Goal: Task Accomplishment & Management: Use online tool/utility

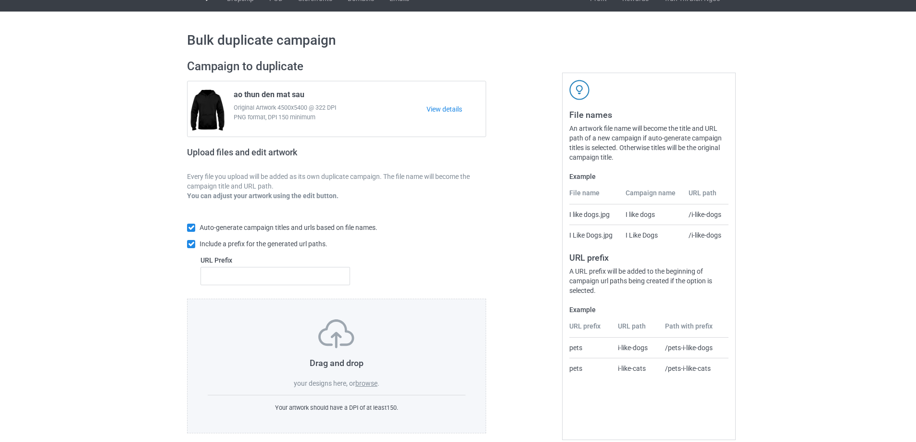
scroll to position [27, 0]
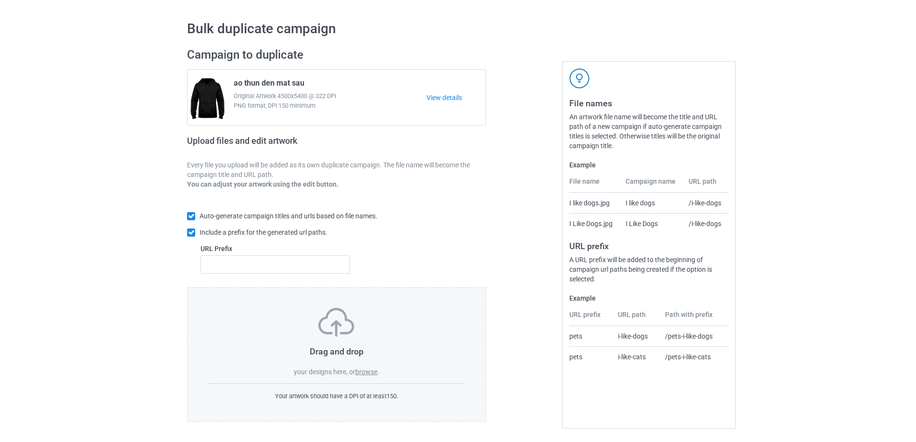
click at [366, 372] on label "browse" at bounding box center [366, 372] width 22 height 8
click at [0, 0] on input "browse" at bounding box center [0, 0] width 0 height 0
click at [373, 371] on label "browse" at bounding box center [366, 372] width 22 height 8
click at [0, 0] on input "browse" at bounding box center [0, 0] width 0 height 0
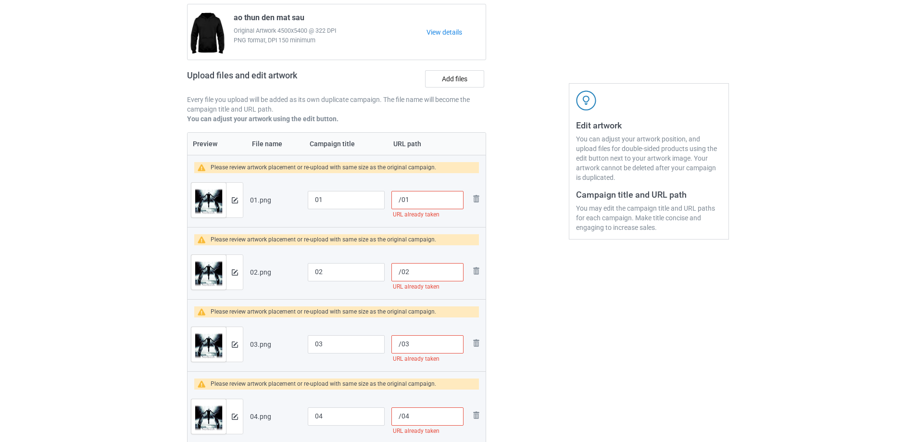
scroll to position [0, 0]
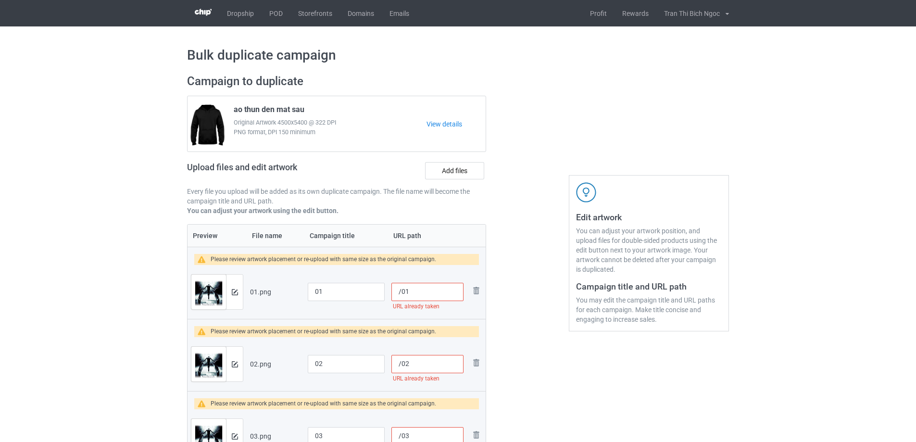
click at [401, 290] on input "/01" at bounding box center [427, 292] width 72 height 18
click at [402, 294] on input "/83501" at bounding box center [427, 292] width 72 height 18
type input "/83501"
click at [402, 364] on input "/02" at bounding box center [427, 364] width 72 height 18
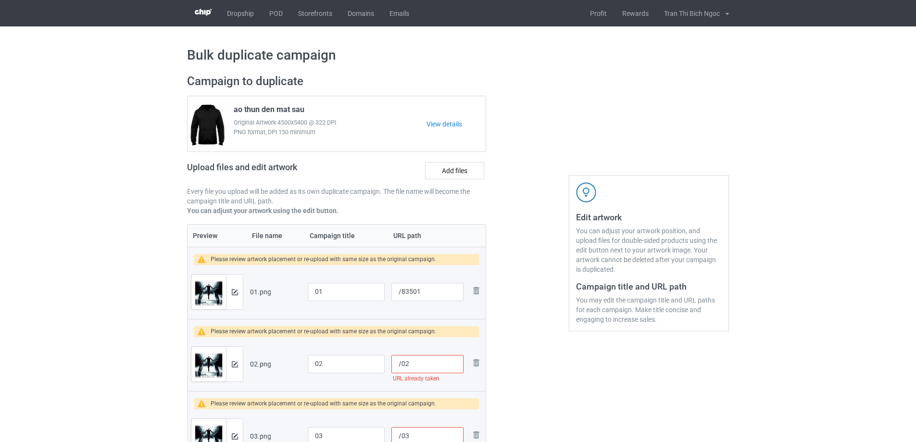
paste input "835"
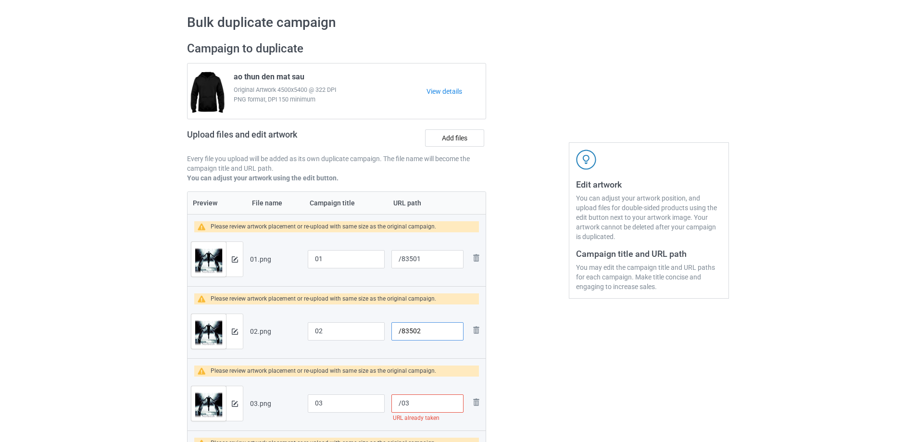
scroll to position [96, 0]
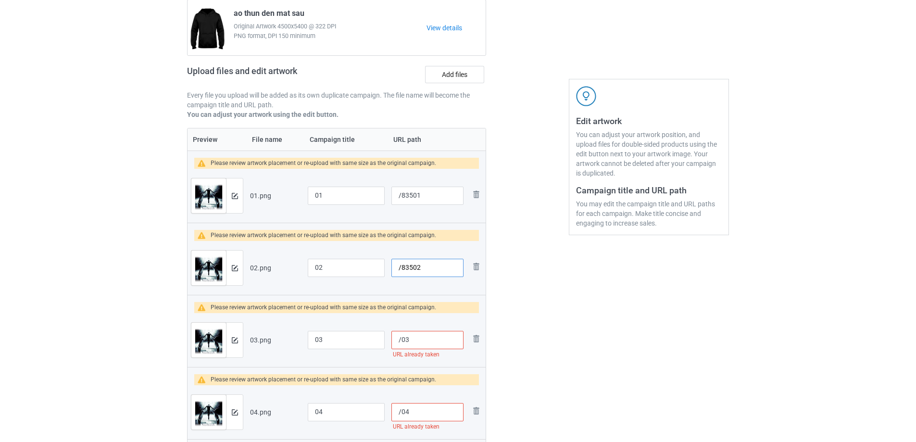
type input "/83502"
click at [400, 339] on input "/03" at bounding box center [427, 340] width 72 height 18
paste input "835"
type input "/83503"
click at [402, 412] on input "/04" at bounding box center [427, 412] width 72 height 18
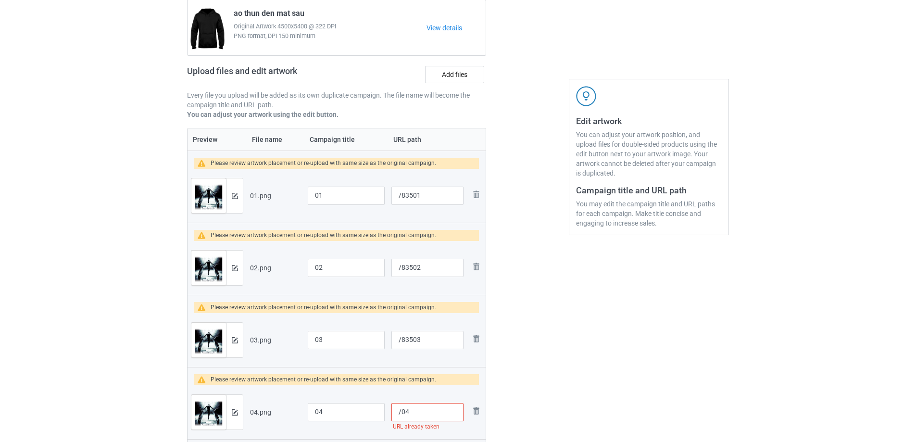
paste input "835"
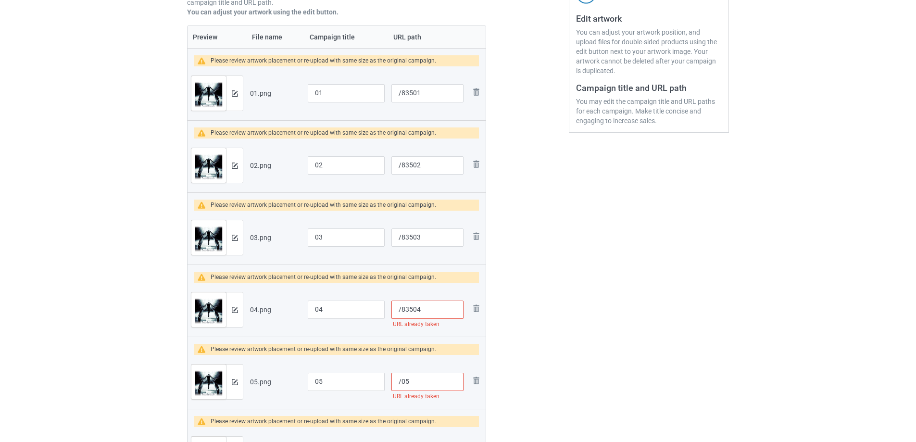
scroll to position [240, 0]
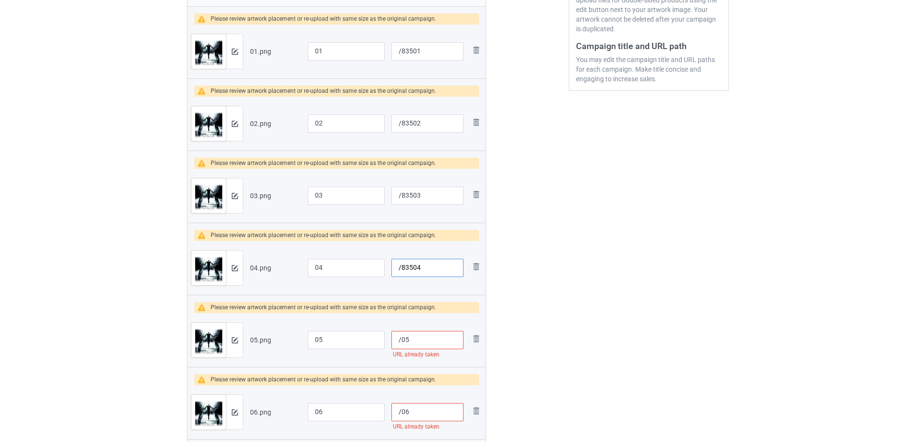
type input "/83504"
click at [401, 342] on input "/05" at bounding box center [427, 340] width 72 height 18
paste input "835"
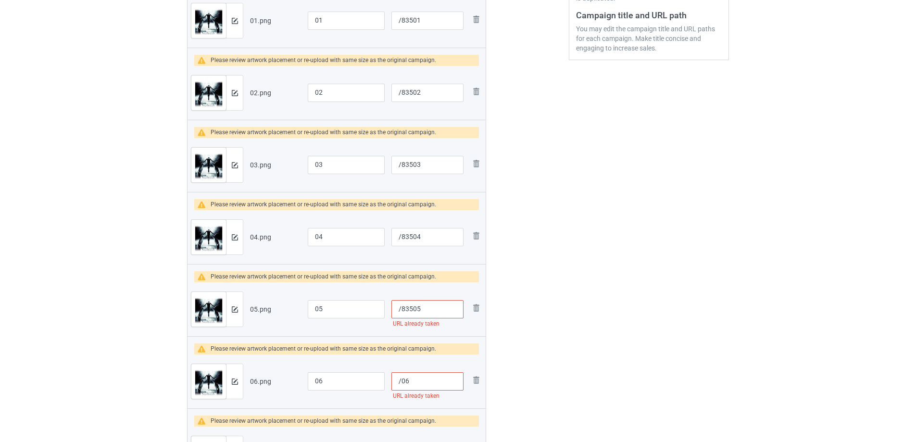
scroll to position [289, 0]
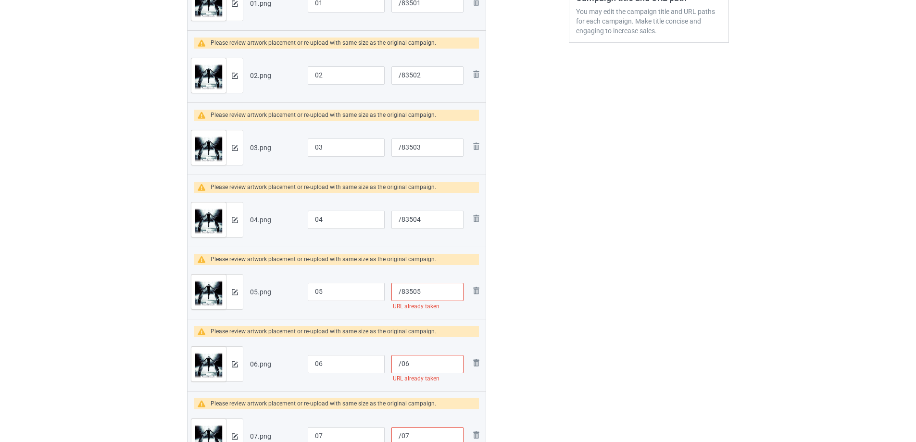
type input "/83505"
click at [402, 364] on input "/06" at bounding box center [427, 364] width 72 height 18
paste input "835"
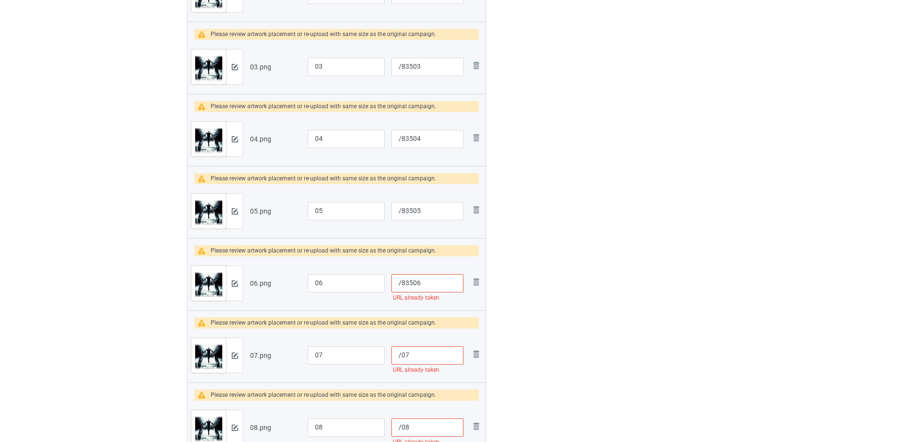
scroll to position [385, 0]
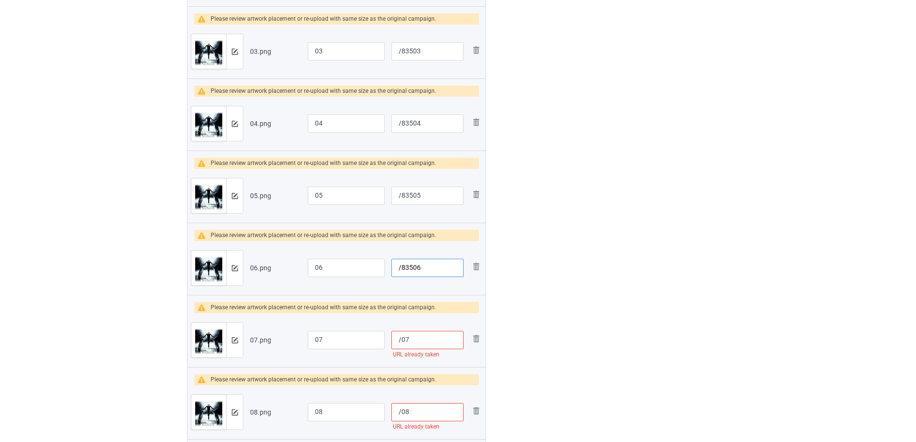
type input "/83506"
click at [402, 339] on input "/07" at bounding box center [427, 340] width 72 height 18
paste input "835"
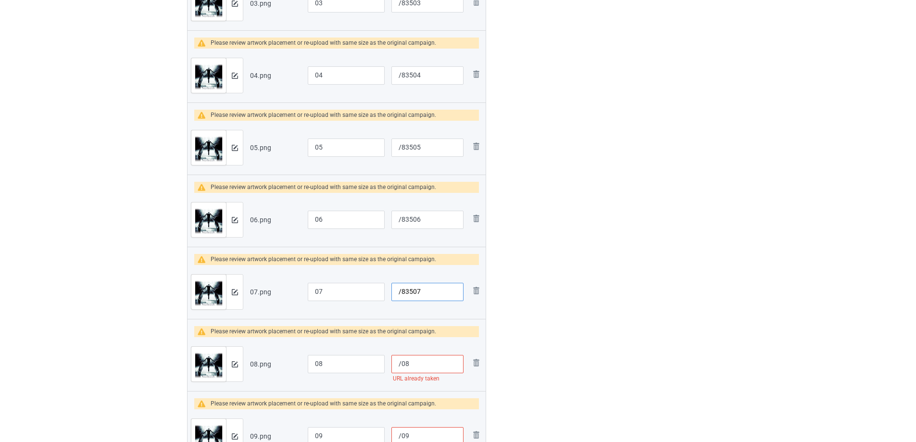
type input "/83507"
click at [402, 364] on input "/08" at bounding box center [427, 364] width 72 height 18
paste input "835"
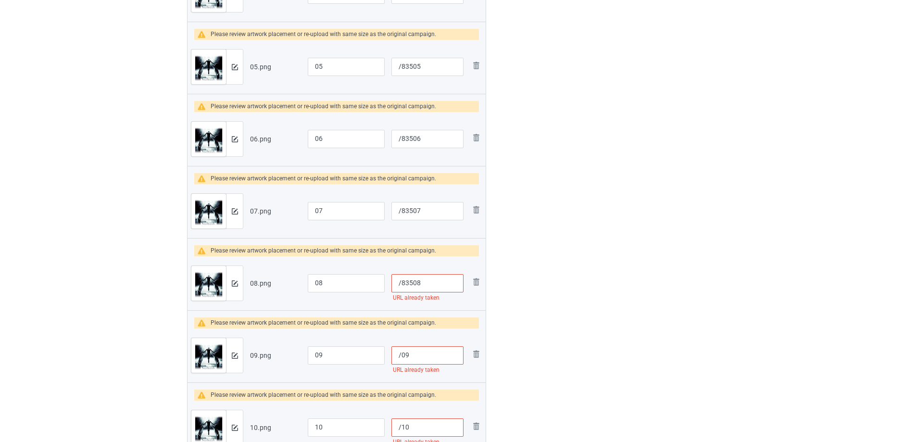
scroll to position [529, 0]
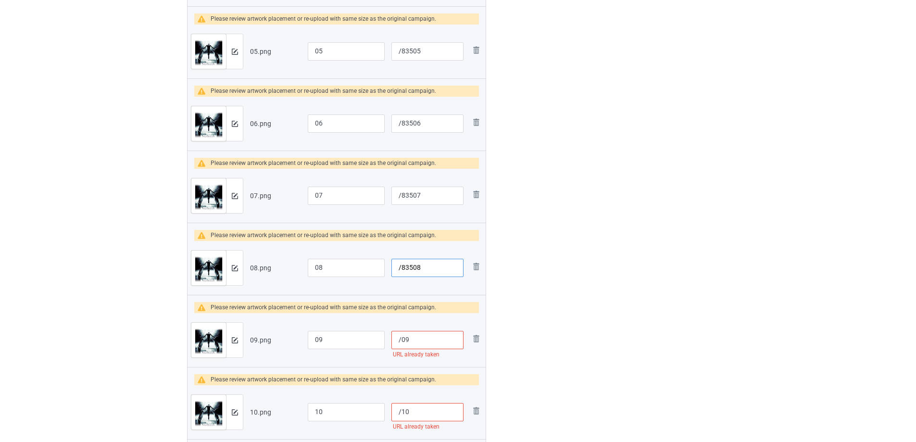
type input "/83508"
click at [400, 339] on input "/09" at bounding box center [427, 340] width 72 height 18
paste input "835"
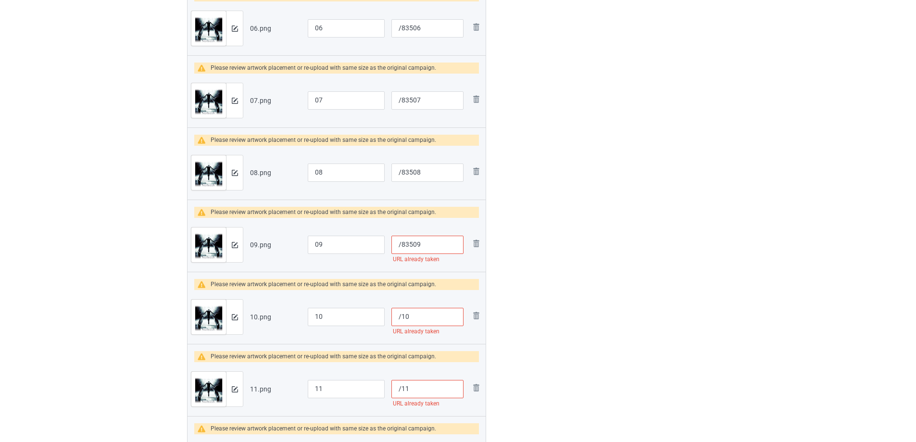
scroll to position [625, 0]
type input "/83509"
click at [402, 316] on input "/10" at bounding box center [427, 316] width 72 height 18
paste input "835"
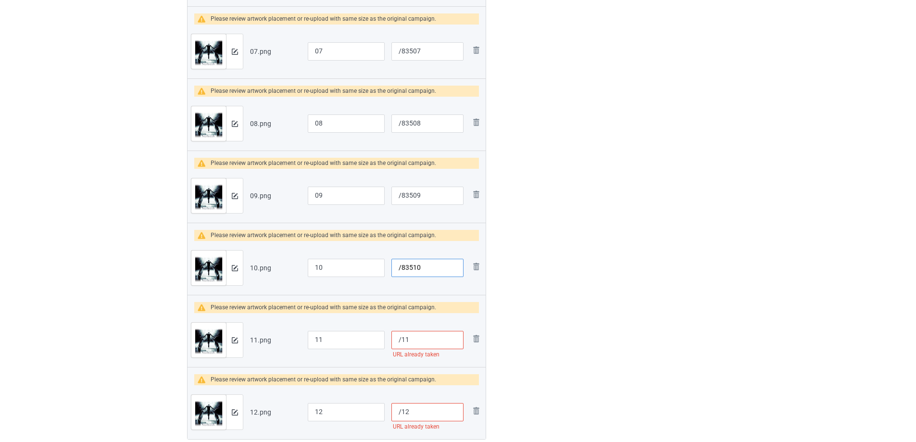
type input "/83510"
click at [401, 339] on input "/11" at bounding box center [427, 340] width 72 height 18
paste input "835"
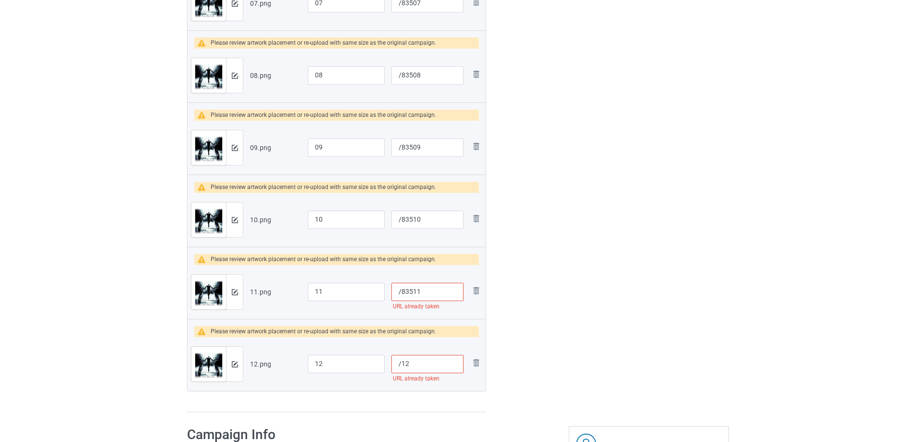
type input "/83511"
click at [400, 364] on input "/12" at bounding box center [427, 364] width 72 height 18
paste input "835"
type input "/83512"
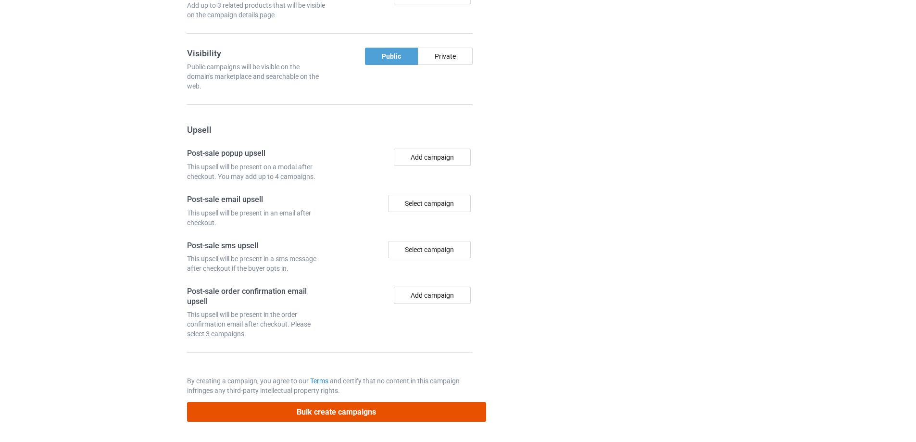
click at [383, 412] on button "Bulk create campaigns" at bounding box center [336, 412] width 299 height 20
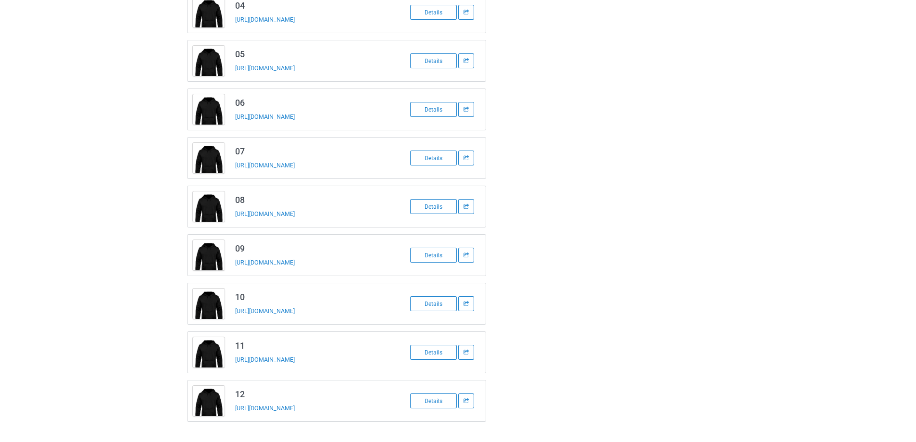
scroll to position [0, 0]
